Goal: Task Accomplishment & Management: Complete application form

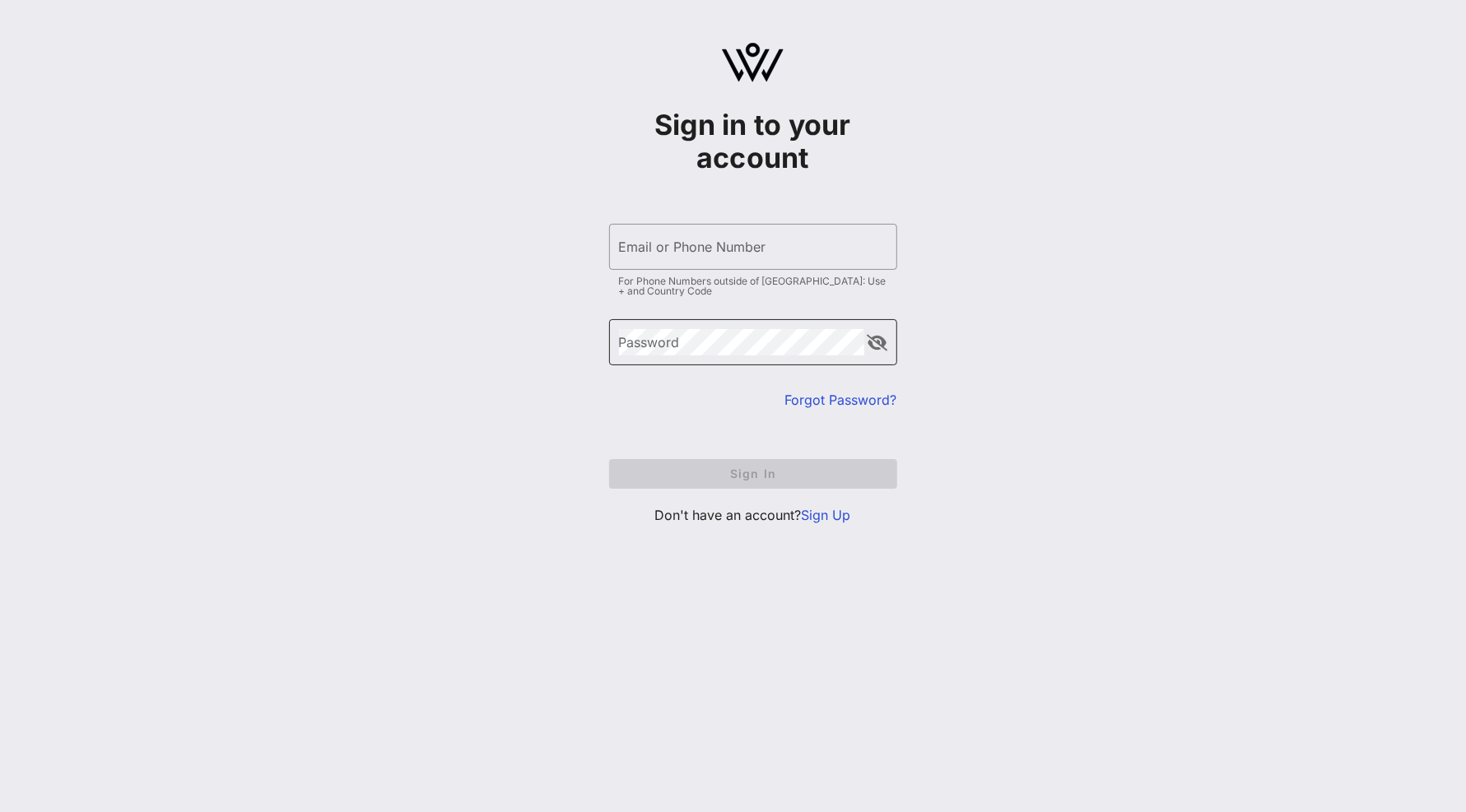
type input "[EMAIL_ADDRESS][DOMAIN_NAME]"
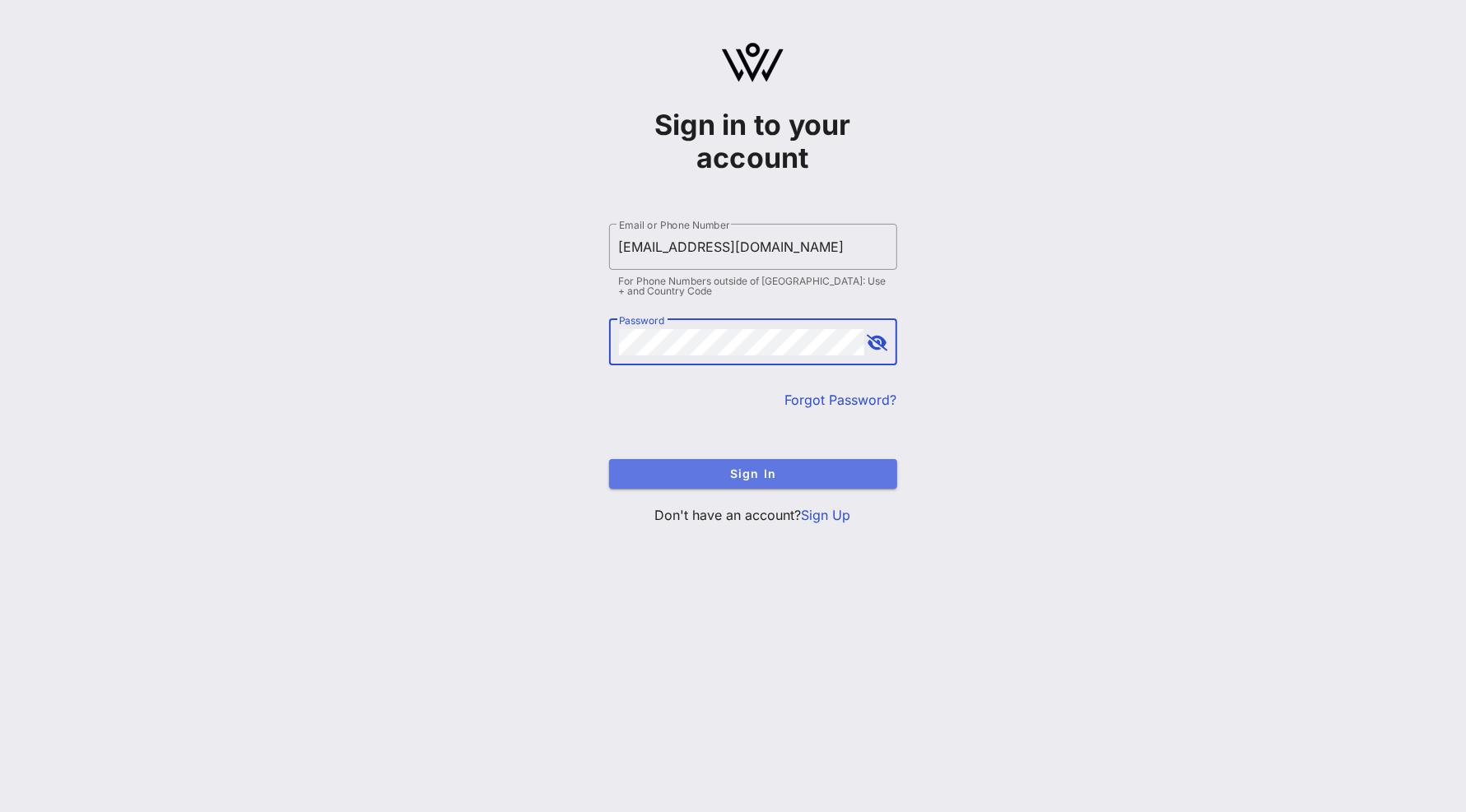
click at [654, 464] on button "Sign In" at bounding box center [752, 474] width 288 height 29
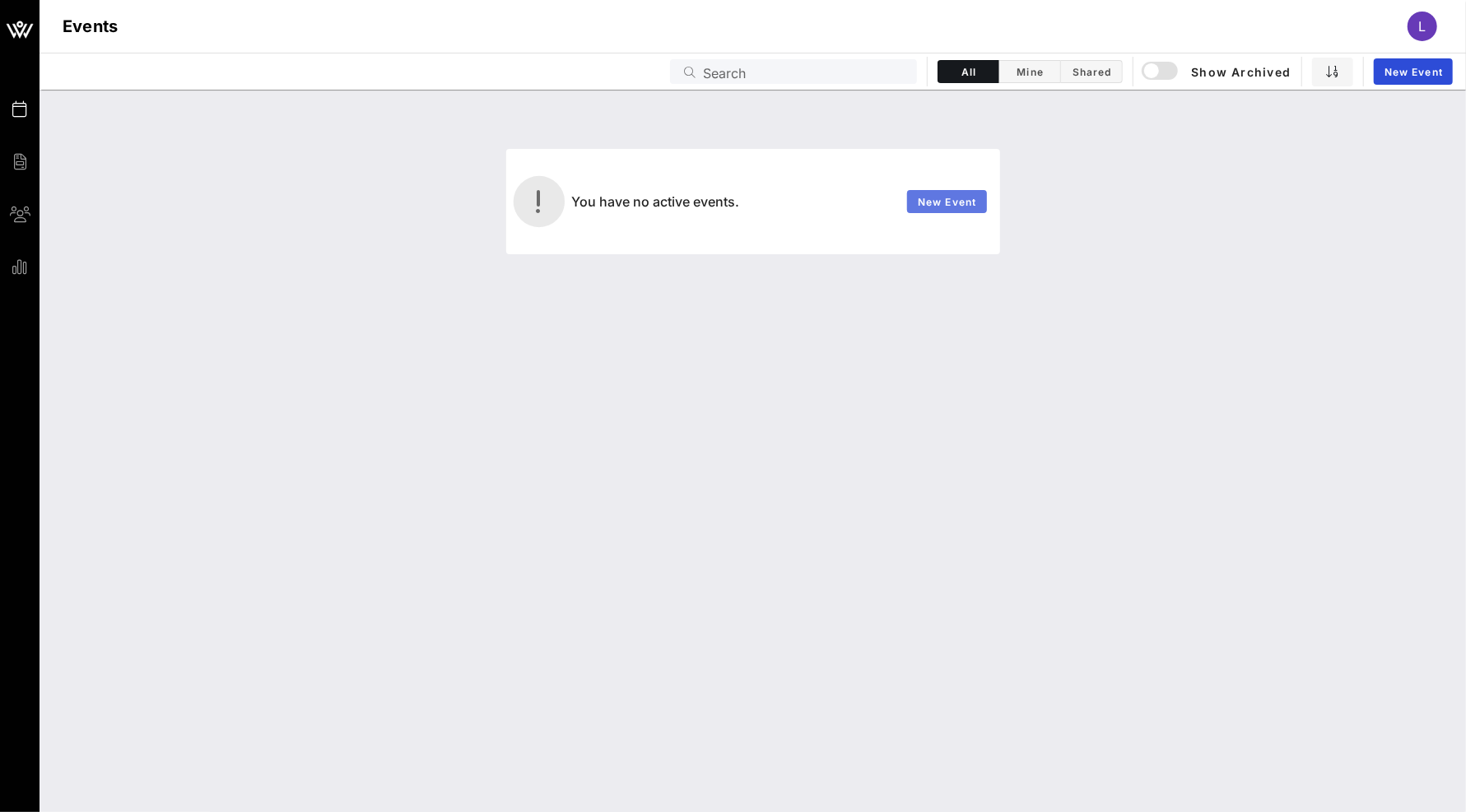
click at [945, 208] on link "New Event" at bounding box center [947, 201] width 80 height 23
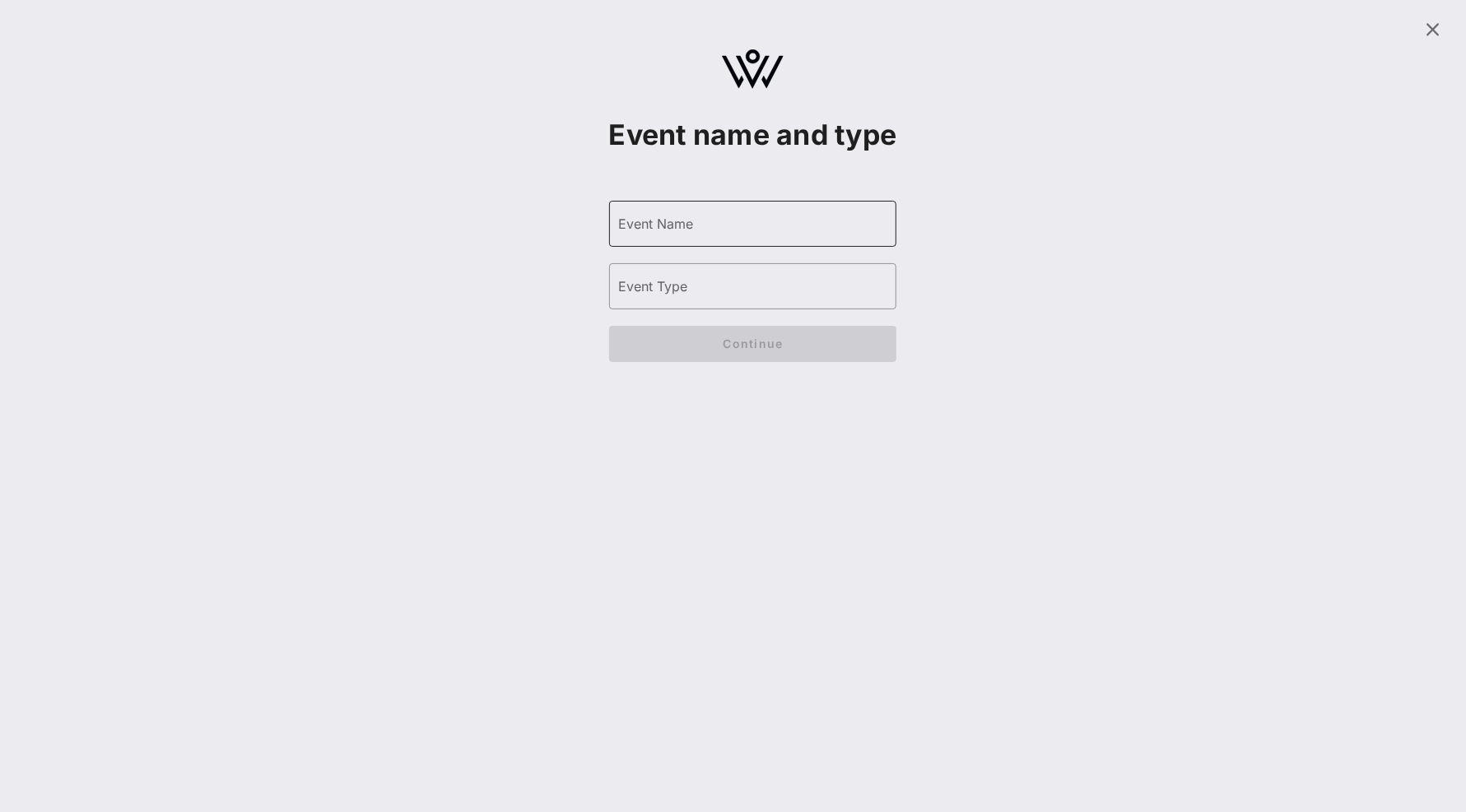
click at [751, 237] on input "Event Name" at bounding box center [753, 224] width 268 height 27
type input "LA Tech Week"
click at [654, 310] on div "Event Type" at bounding box center [753, 286] width 268 height 47
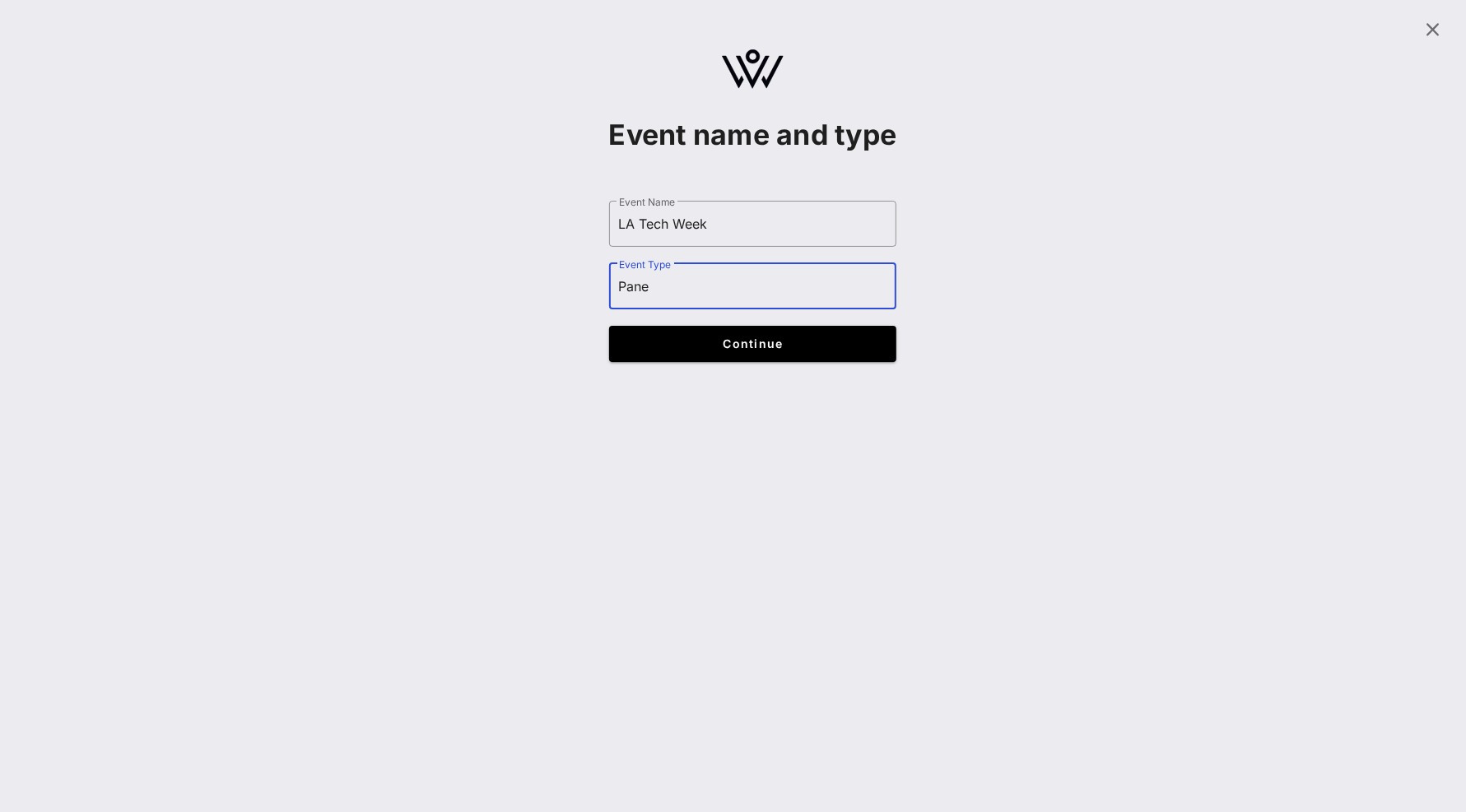
type input "Panel"
click at [728, 350] on span "Continue" at bounding box center [752, 343] width 256 height 14
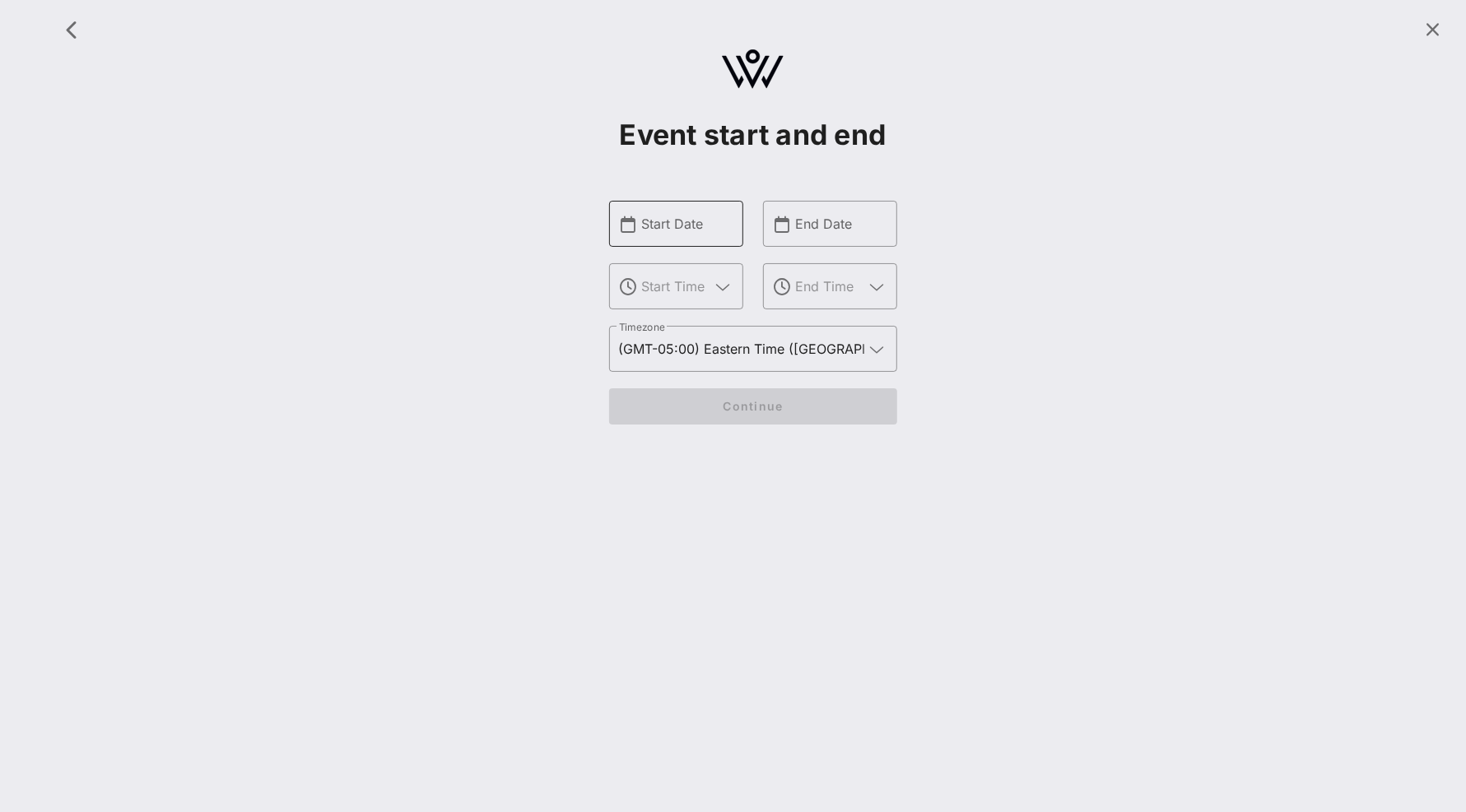
click at [689, 225] on input "Start Date" at bounding box center [688, 224] width 91 height 27
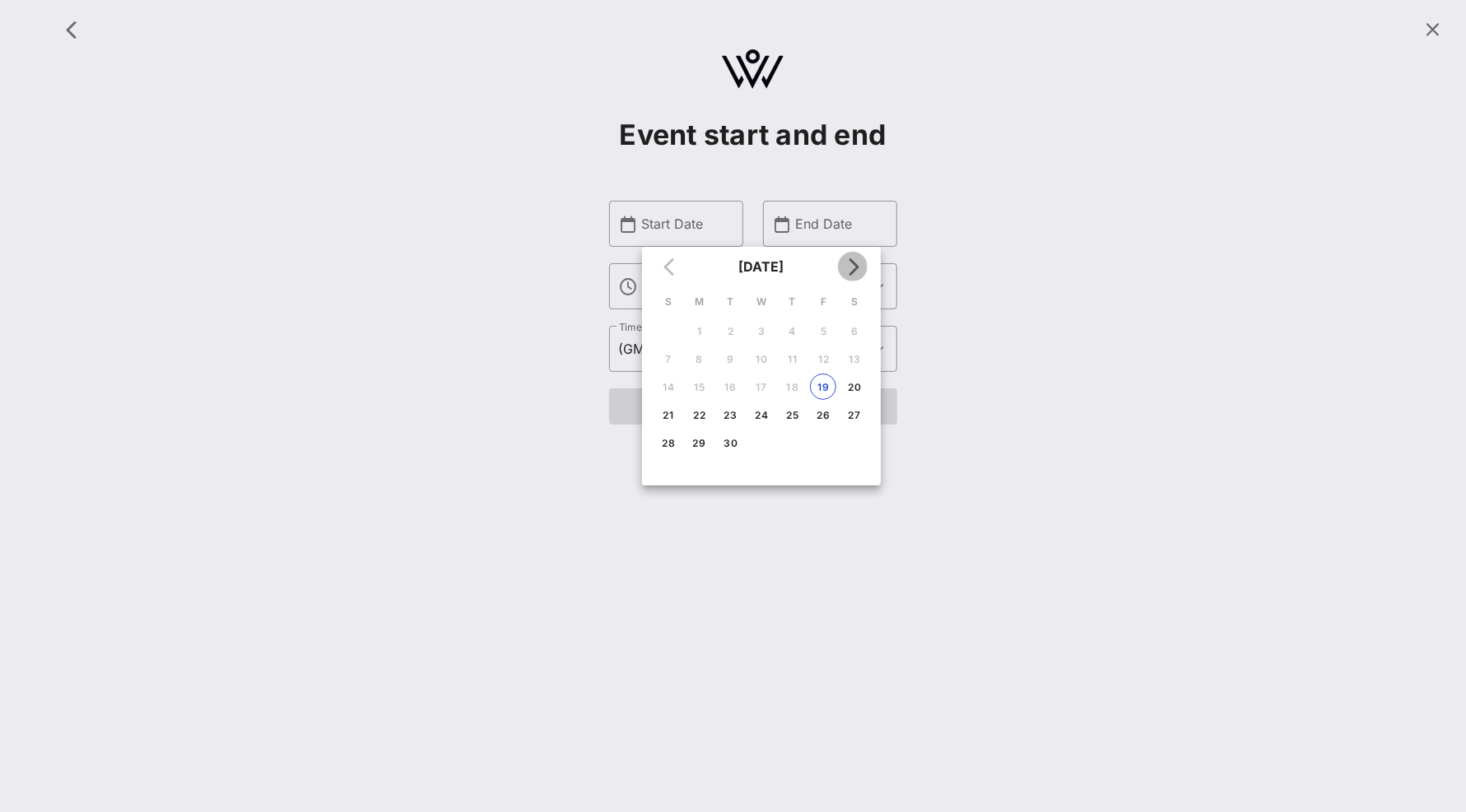
click at [856, 260] on icon "Next month" at bounding box center [852, 266] width 20 height 20
click at [767, 388] on div "15" at bounding box center [762, 387] width 27 height 12
type input "[DATE]"
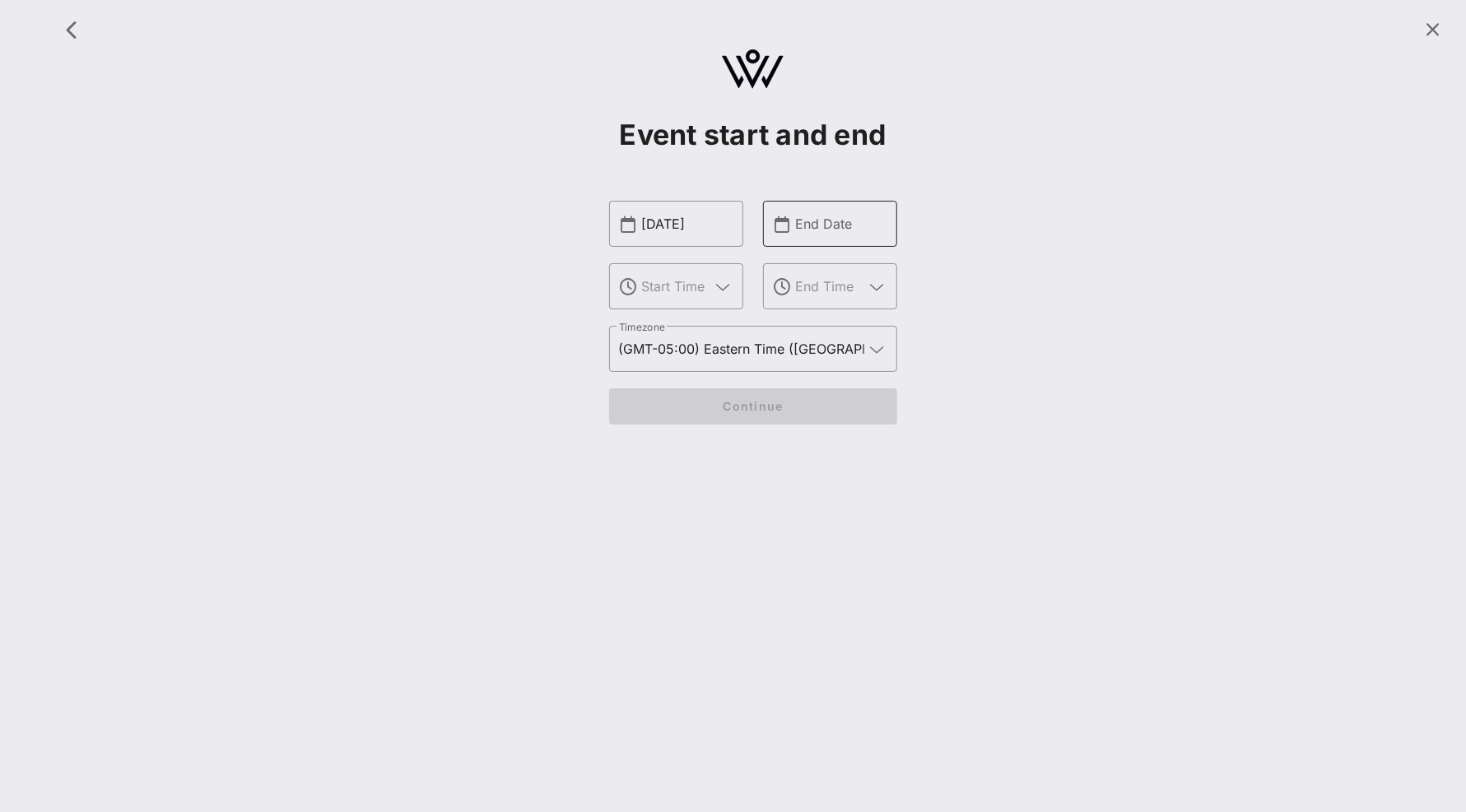
click at [842, 228] on input "End Date" at bounding box center [842, 224] width 91 height 27
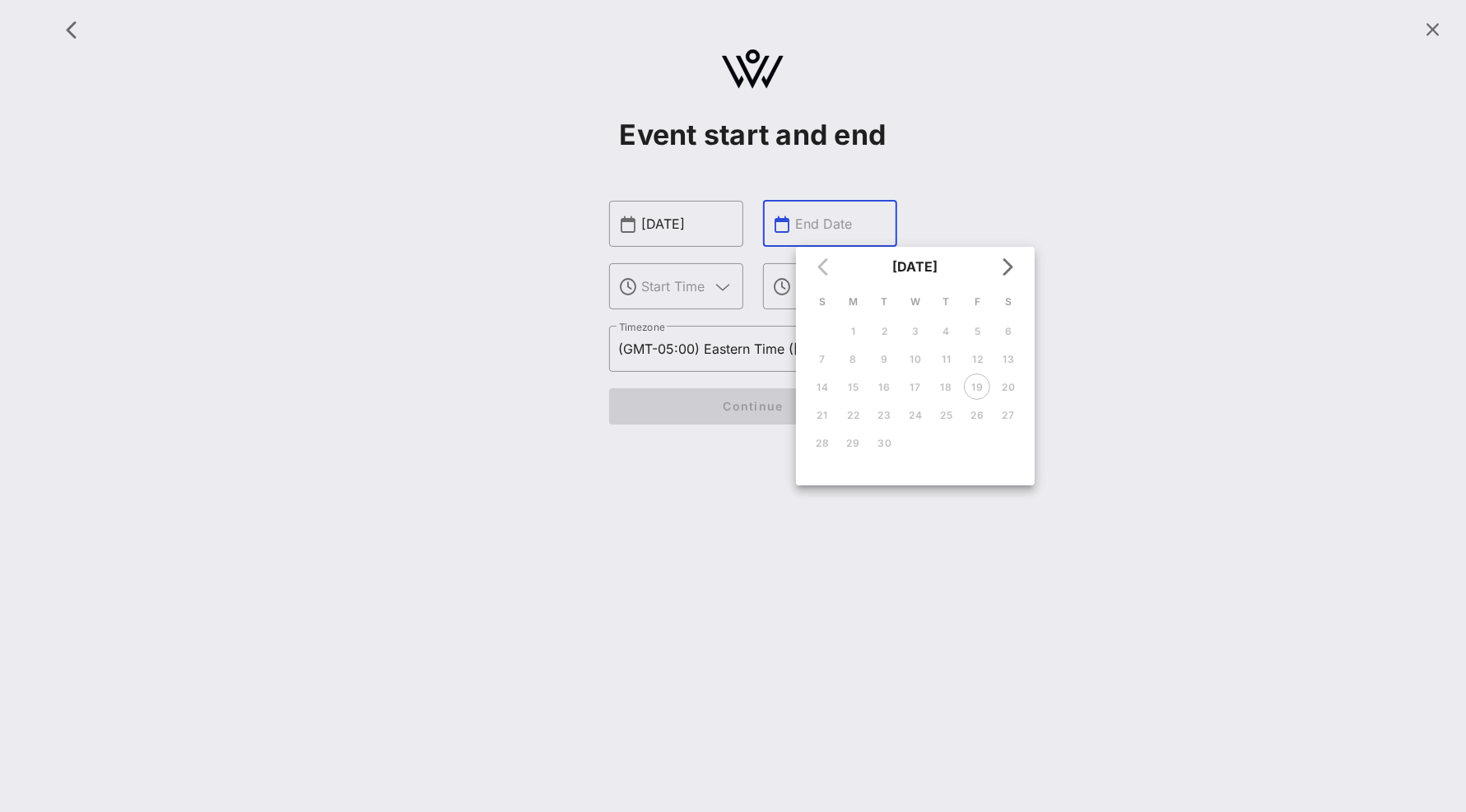
click at [912, 387] on td "17" at bounding box center [915, 387] width 29 height 27
click at [1013, 256] on icon "Next month" at bounding box center [1006, 266] width 20 height 20
click at [915, 388] on div "15" at bounding box center [916, 387] width 27 height 12
type input "[DATE]"
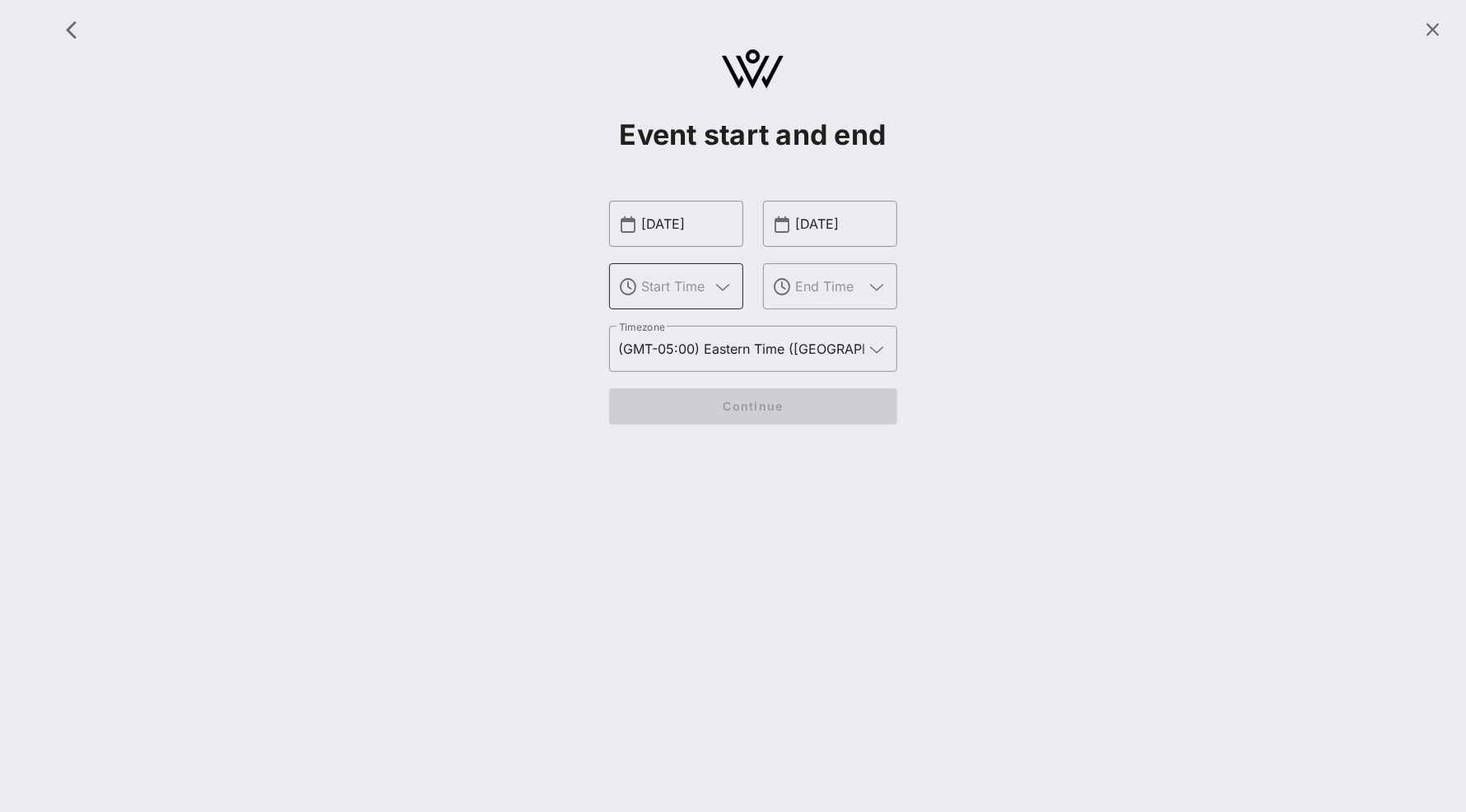
click at [709, 289] on input "text" at bounding box center [676, 287] width 68 height 27
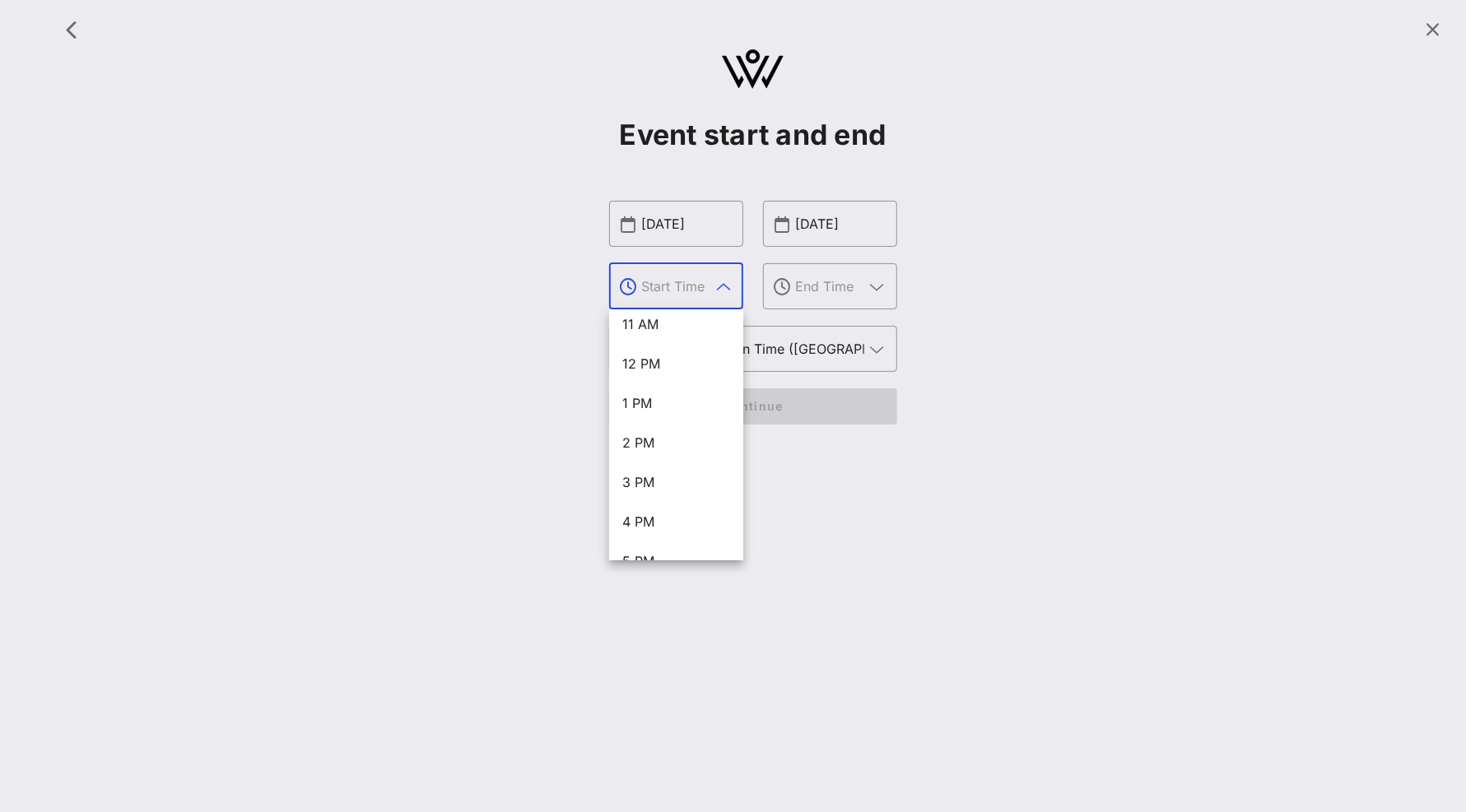
scroll to position [507, 0]
click at [689, 465] on div "4 PM" at bounding box center [676, 461] width 108 height 15
type input "4 PM"
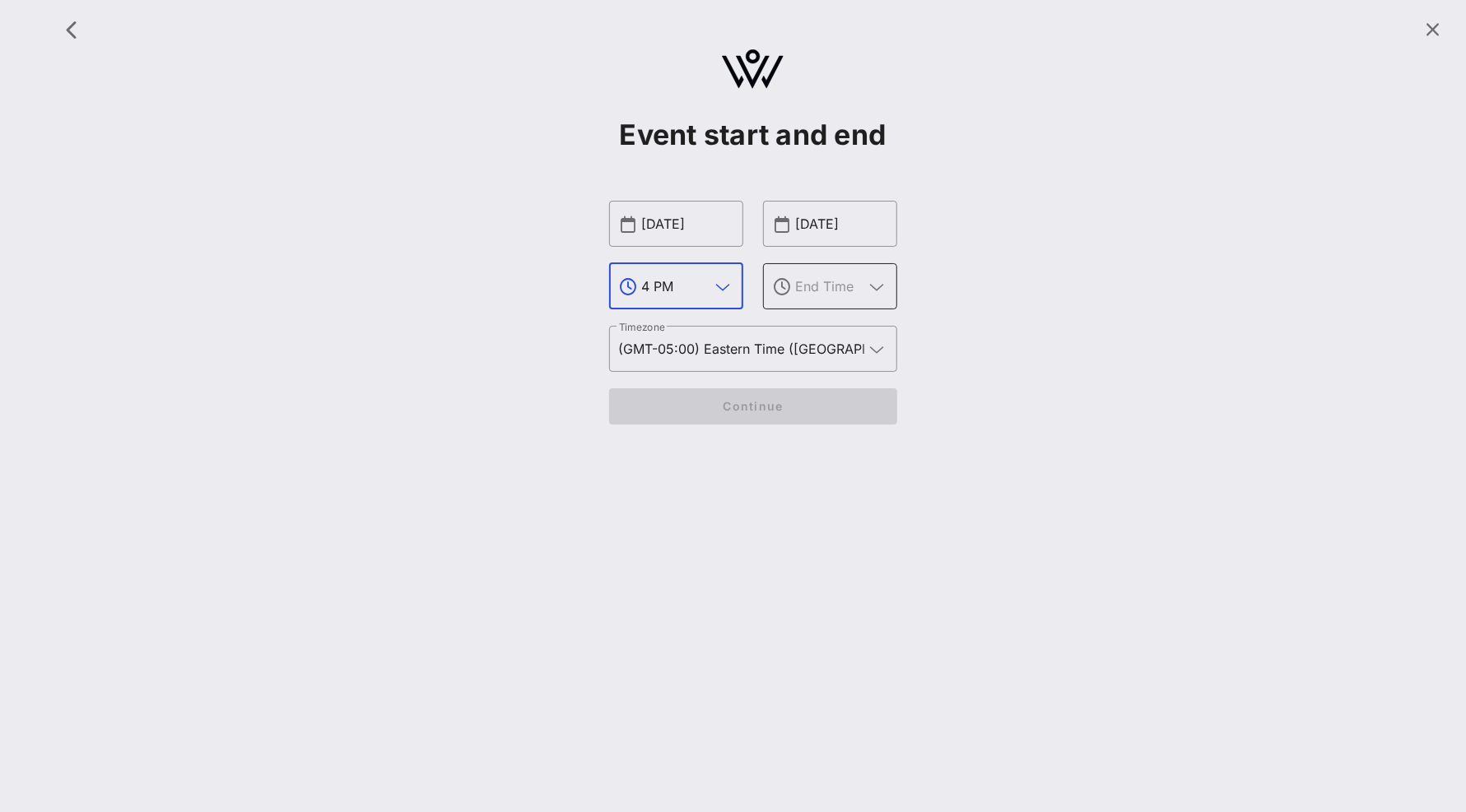
click at [836, 280] on input "text" at bounding box center [830, 287] width 68 height 27
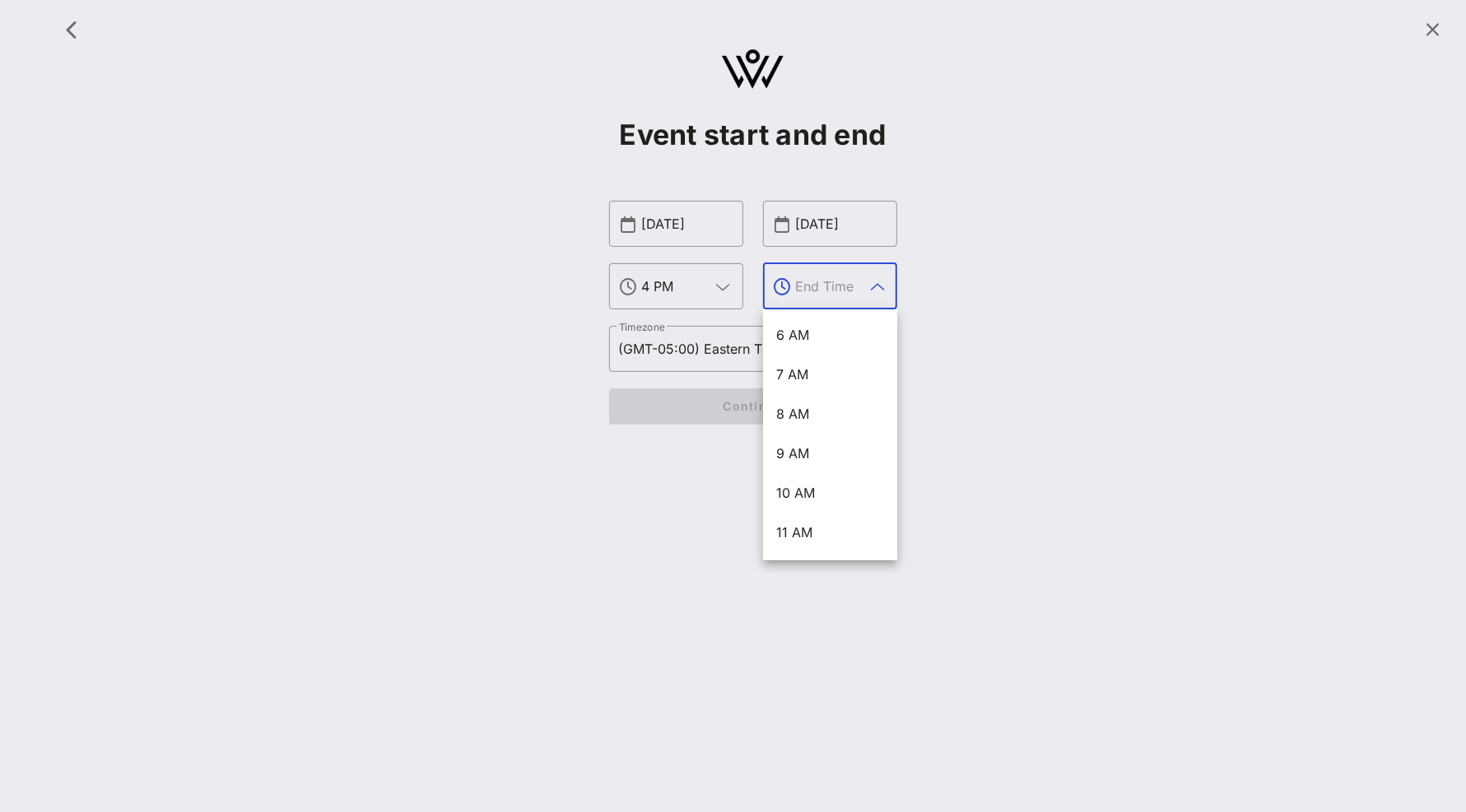
scroll to position [260, 0]
click at [836, 313] on div "6 AM" at bounding box center [830, 312] width 108 height 15
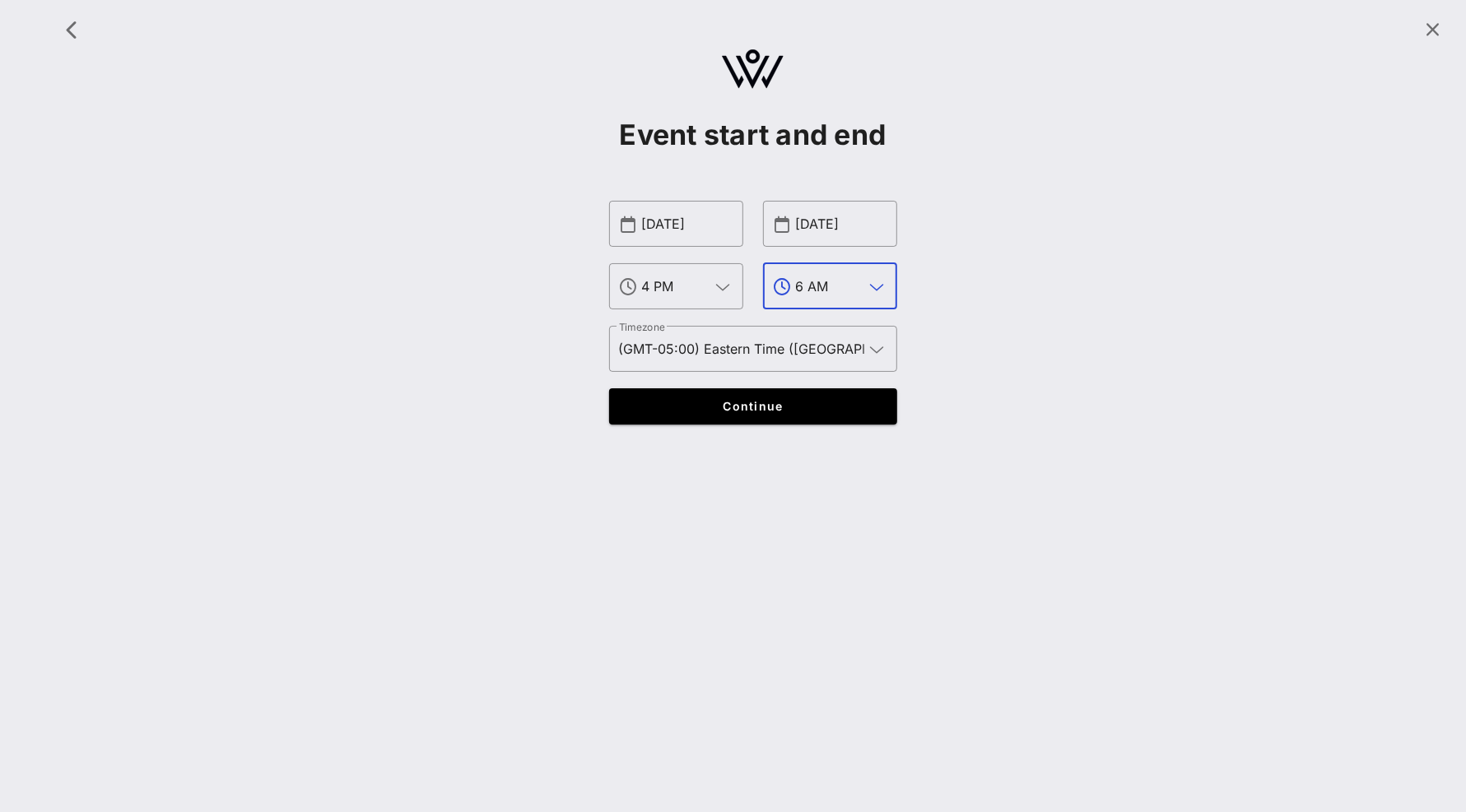
click at [838, 285] on input "6 AM" at bounding box center [830, 287] width 68 height 27
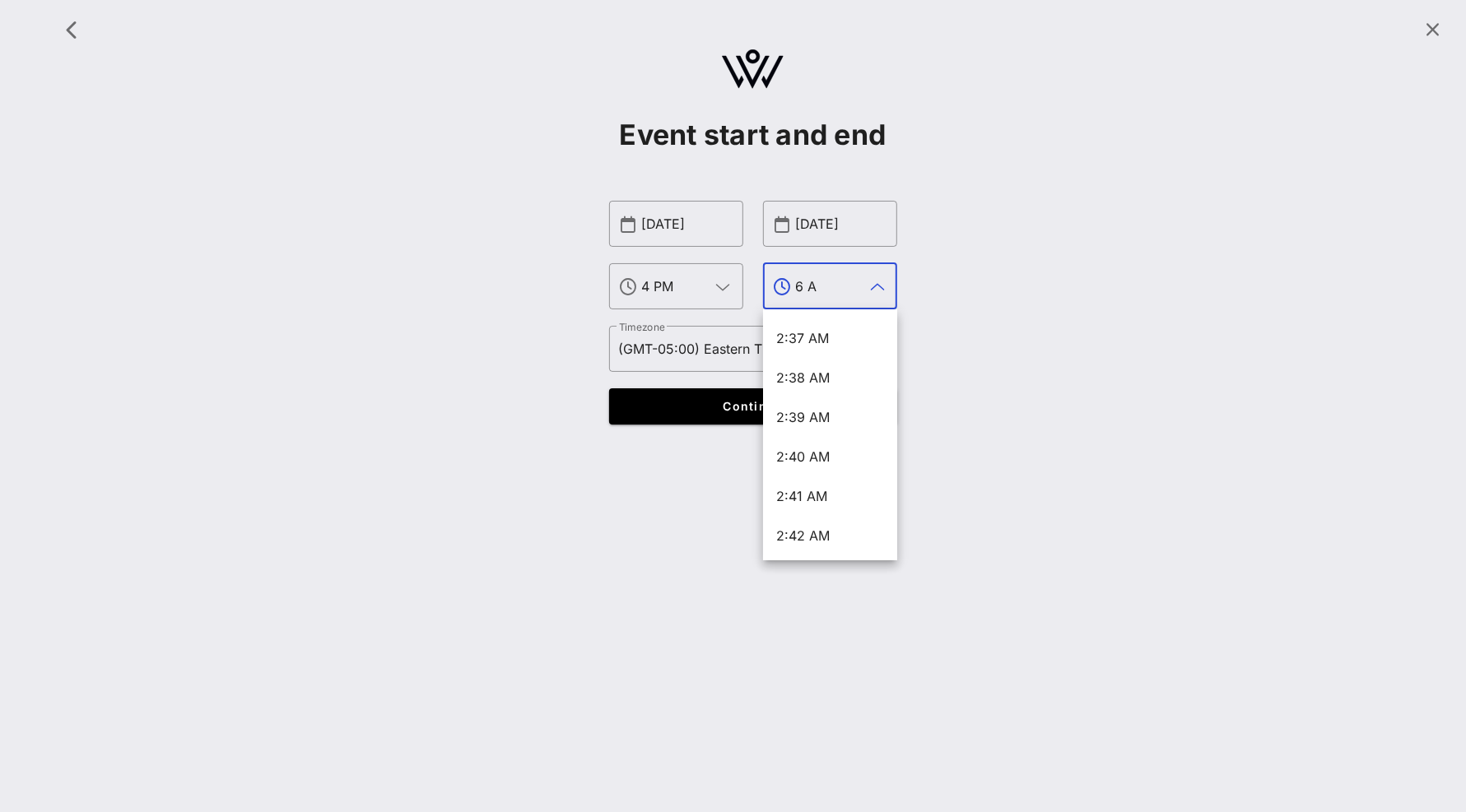
scroll to position [0, 0]
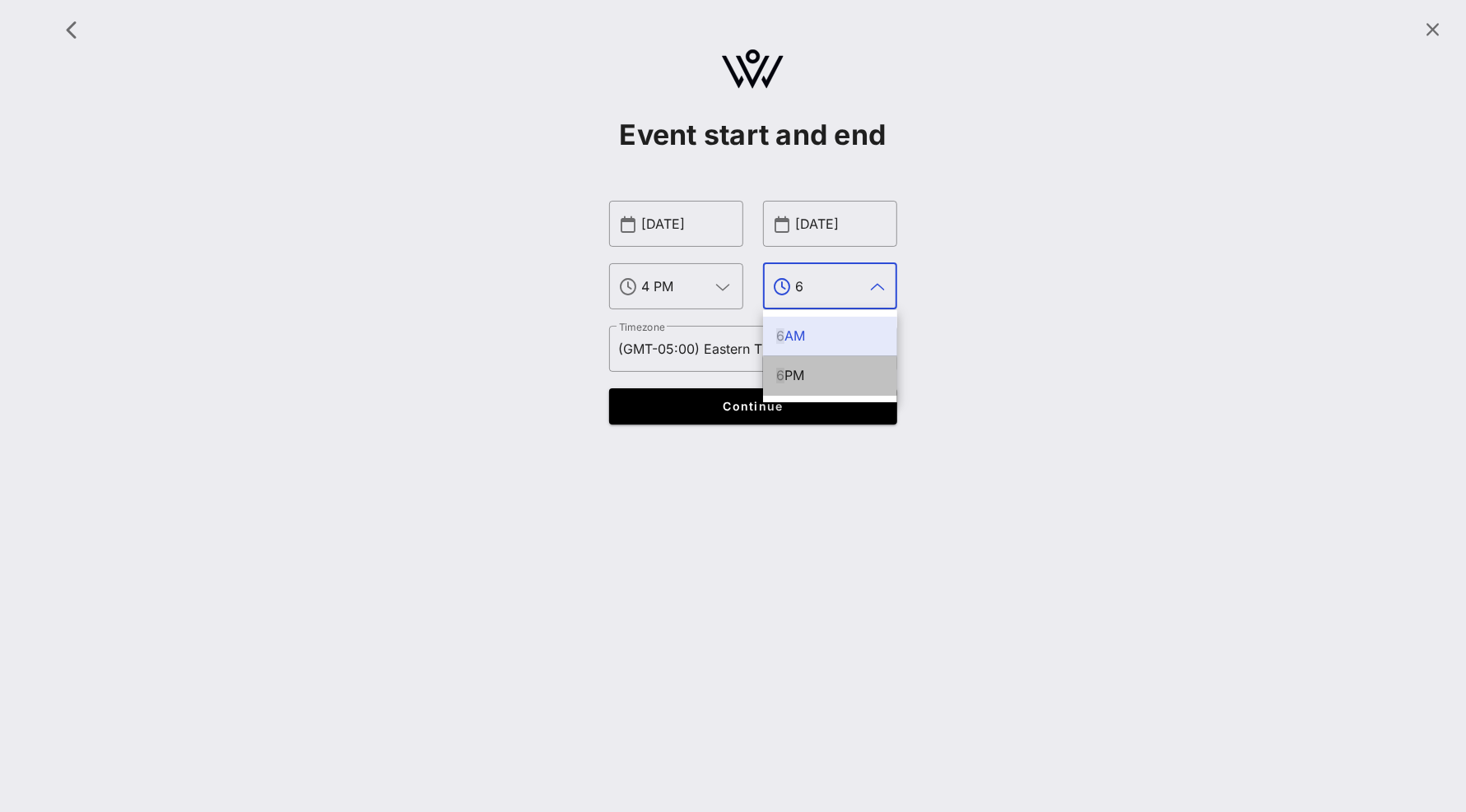
click at [812, 371] on div "6 PM" at bounding box center [830, 375] width 108 height 15
type input "6 PM"
click at [762, 345] on input "(GMT-05:00) Eastern Time ([GEOGRAPHIC_DATA] & [GEOGRAPHIC_DATA])" at bounding box center [742, 349] width 245 height 27
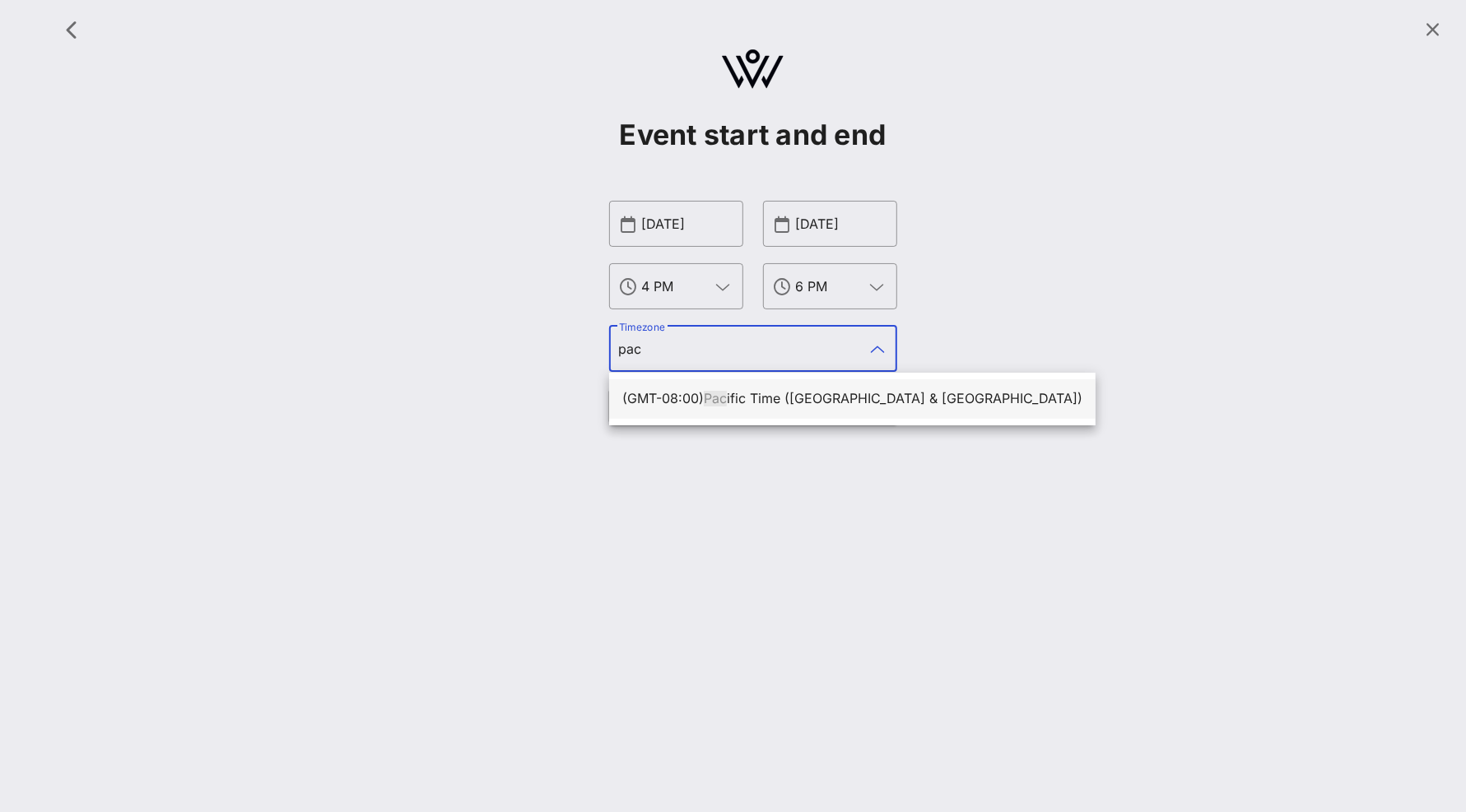
click at [737, 400] on div "(GMT-08:00) Pac ific Time ([GEOGRAPHIC_DATA] & [GEOGRAPHIC_DATA])" at bounding box center [852, 399] width 460 height 15
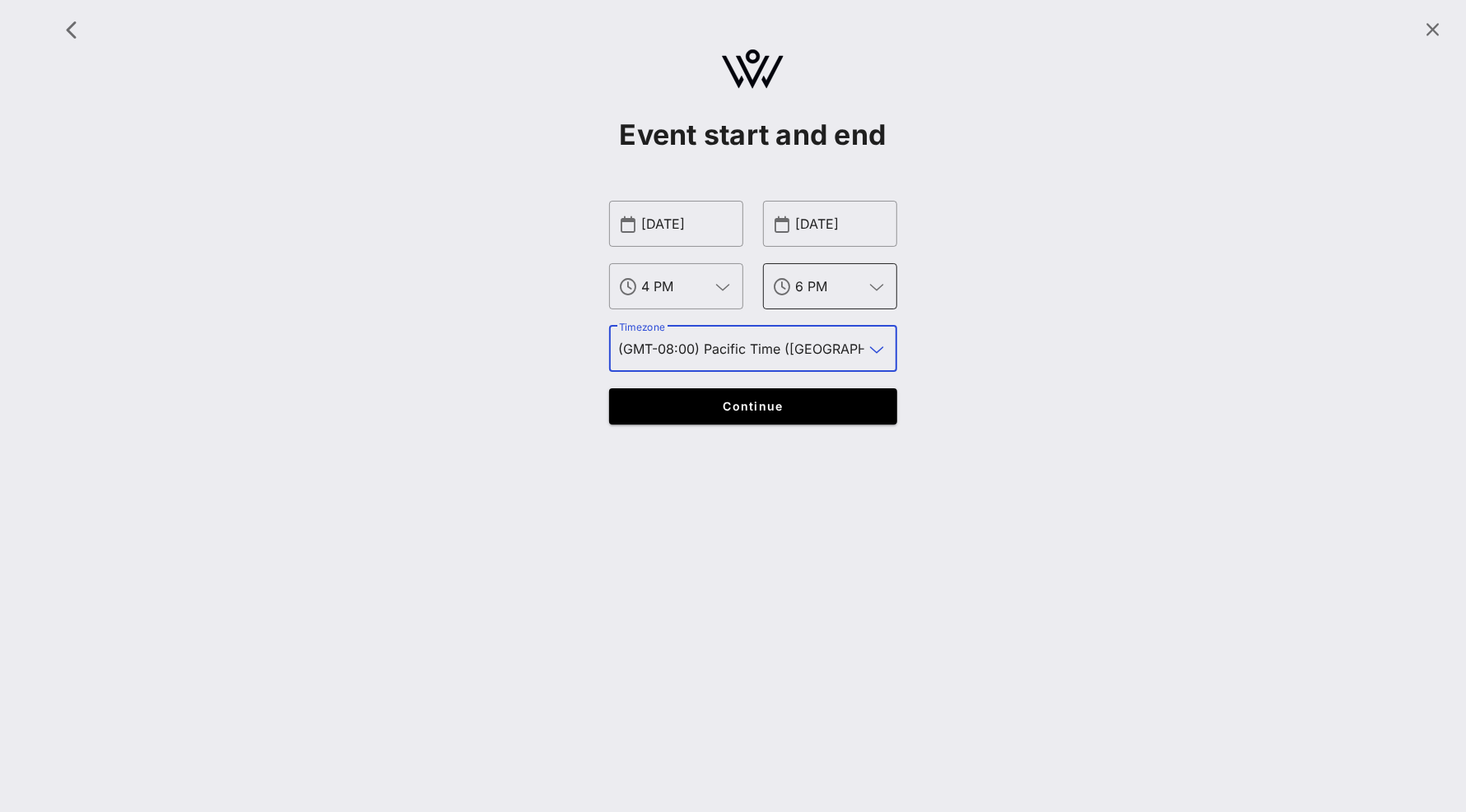
type input "(GMT-08:00) Pacific Time ([GEOGRAPHIC_DATA] & [GEOGRAPHIC_DATA])"
click at [831, 280] on input "6 PM" at bounding box center [830, 287] width 68 height 27
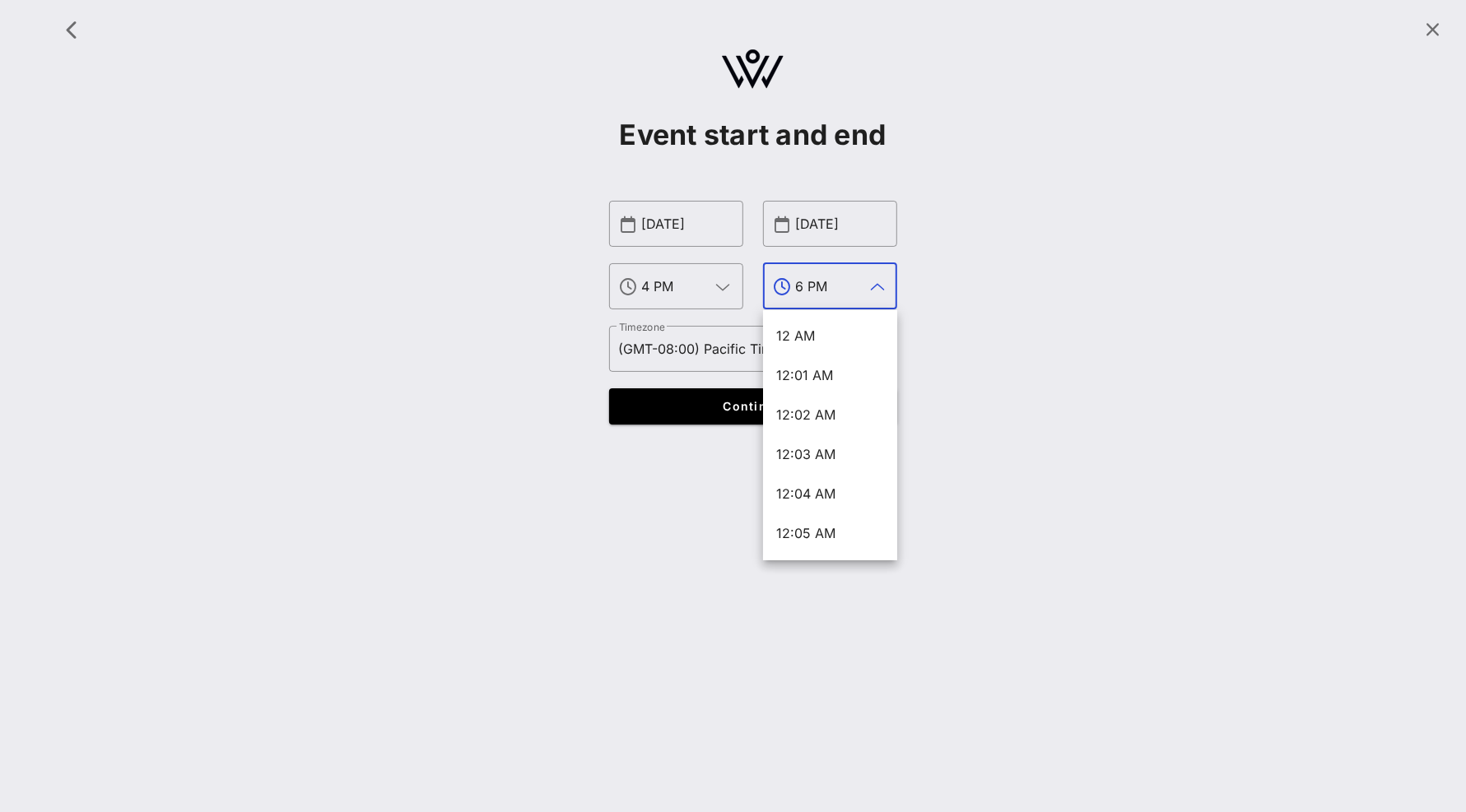
click at [805, 284] on input "6 PM" at bounding box center [830, 287] width 68 height 27
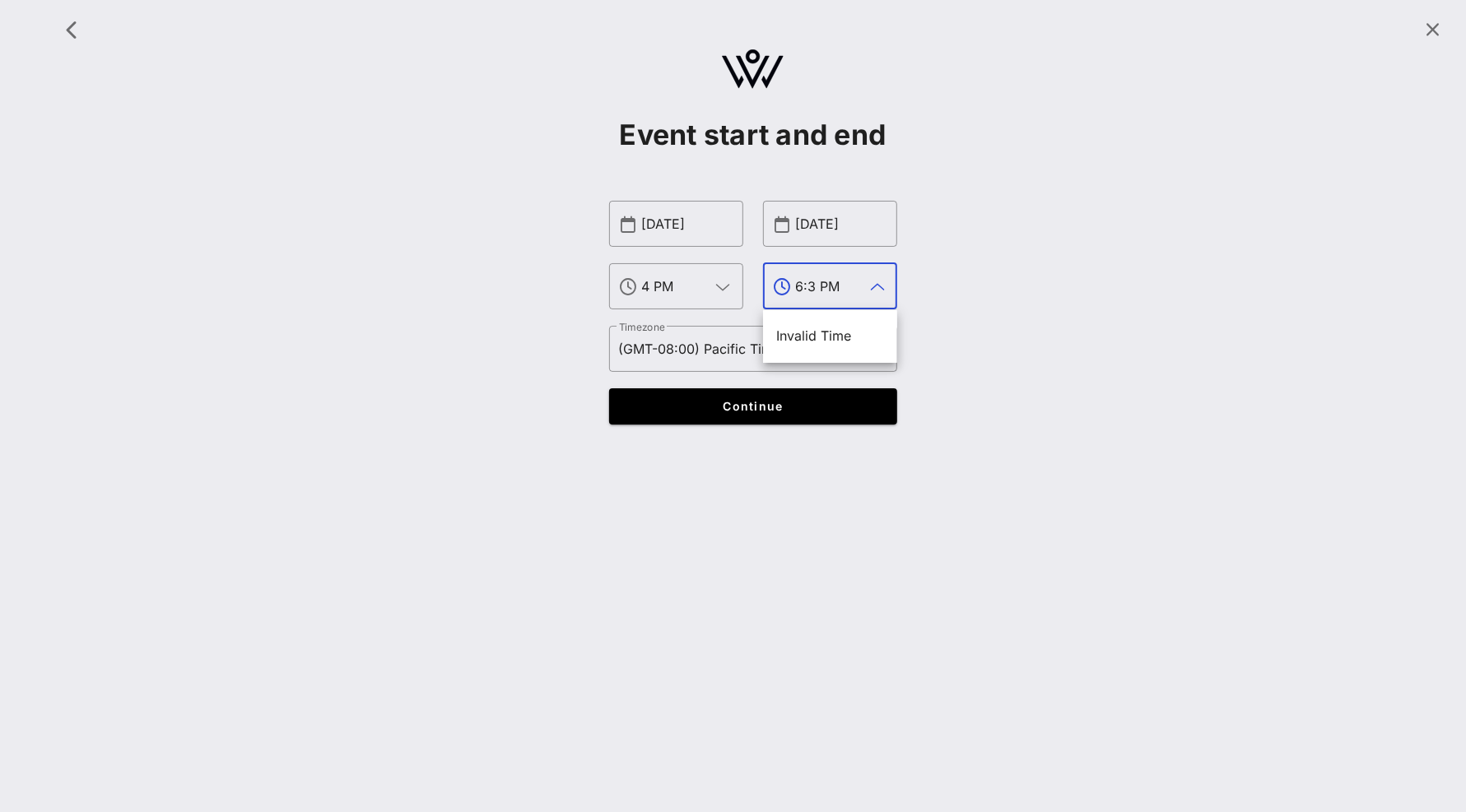
type input "6:30 PM"
click at [818, 337] on span "6:30 PM" at bounding box center [802, 335] width 52 height 16
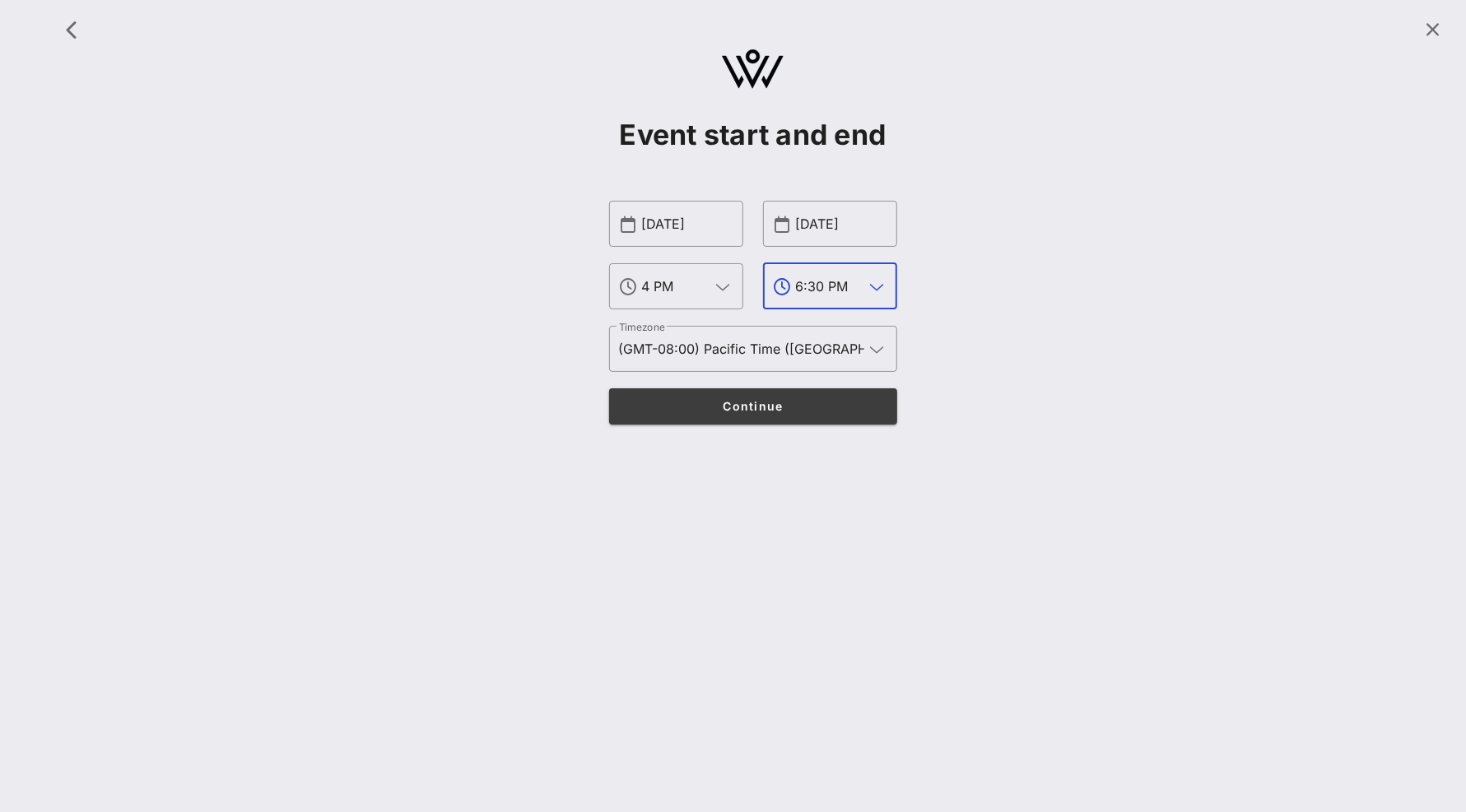
click at [772, 401] on span "Continue" at bounding box center [752, 406] width 256 height 14
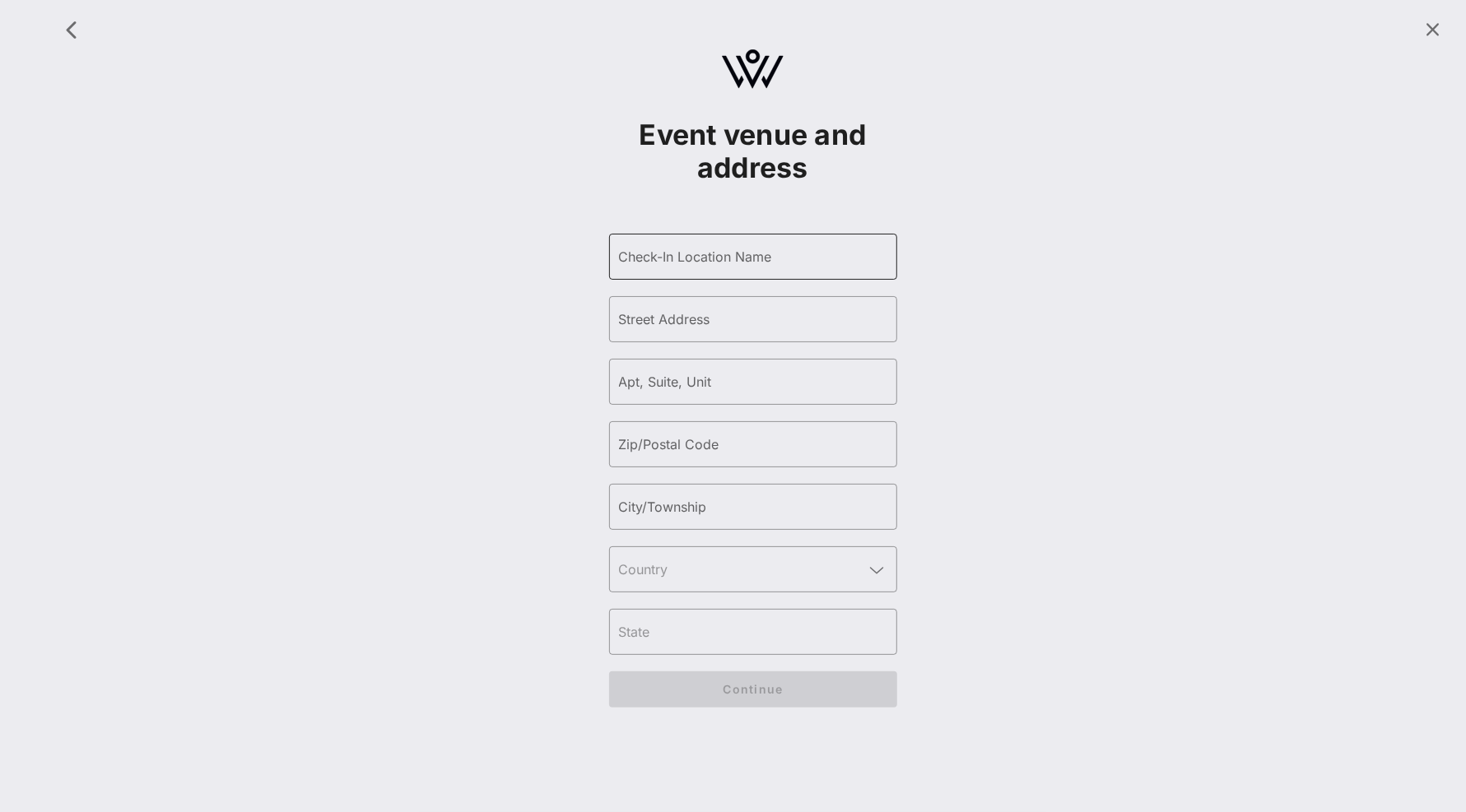
click at [768, 239] on div "Check-In Location Name" at bounding box center [753, 256] width 268 height 47
